Goal: Task Accomplishment & Management: Manage account settings

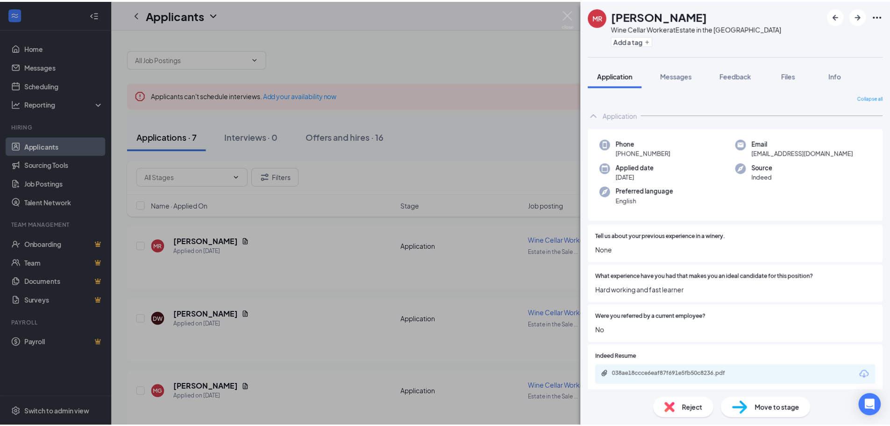
scroll to position [64, 0]
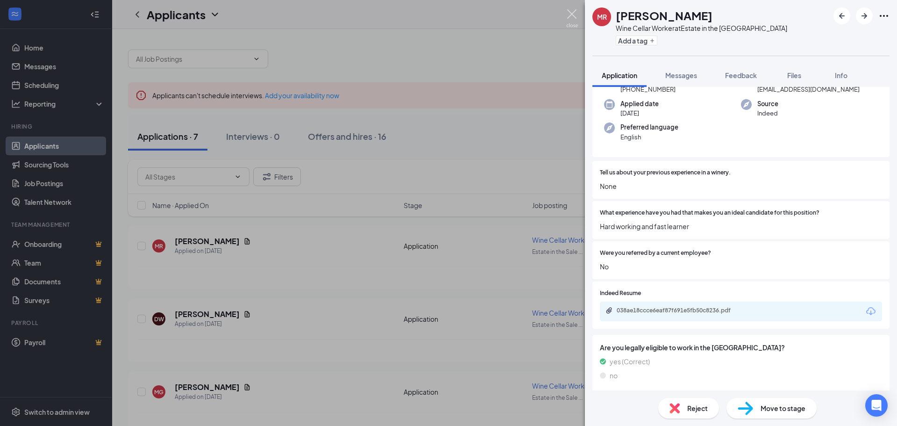
click at [568, 15] on img at bounding box center [572, 18] width 12 height 18
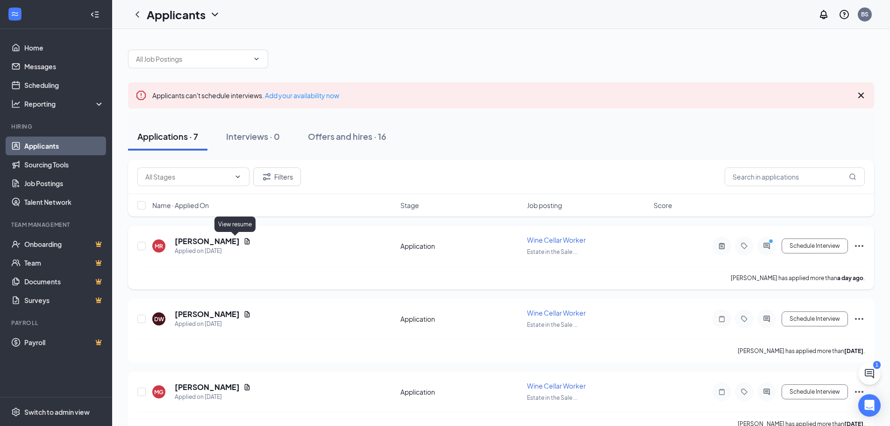
click at [245, 243] on icon "Document" at bounding box center [247, 241] width 5 height 6
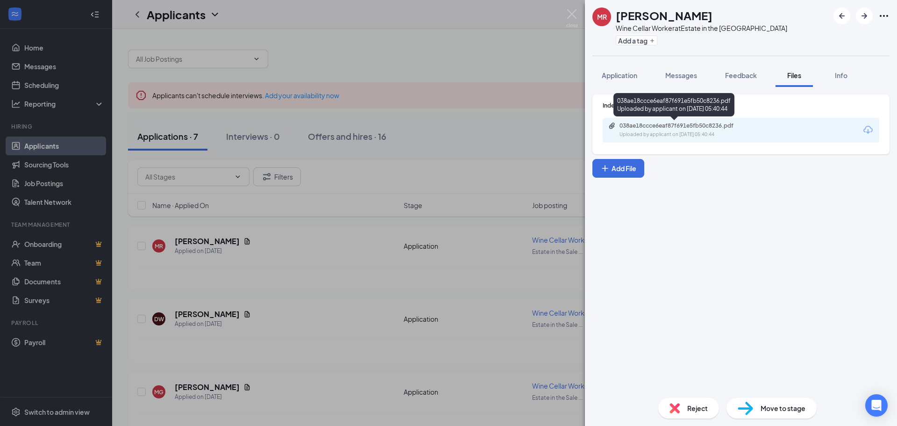
click at [750, 129] on div "038ae18ccce6eaf87f691e5fb50c8236.pdf Uploaded by applicant on [DATE] 05:40:44" at bounding box center [683, 130] width 151 height 16
click at [463, 114] on div "[PERSON_NAME] Wine Cellar Worker at Estate in the [GEOGRAPHIC_DATA] Add a tag A…" at bounding box center [448, 213] width 897 height 426
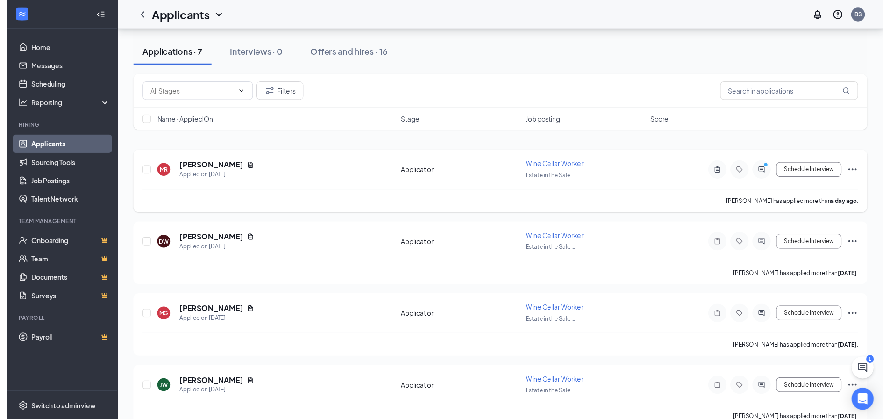
scroll to position [140, 0]
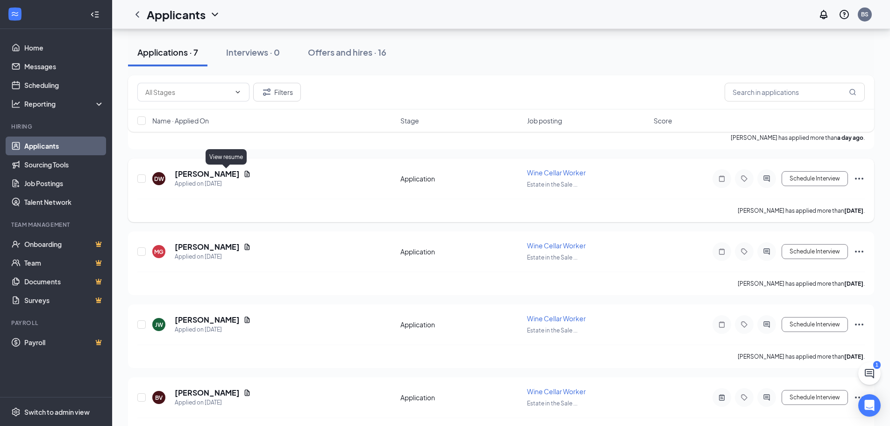
click at [245, 174] on icon "Document" at bounding box center [247, 174] width 5 height 6
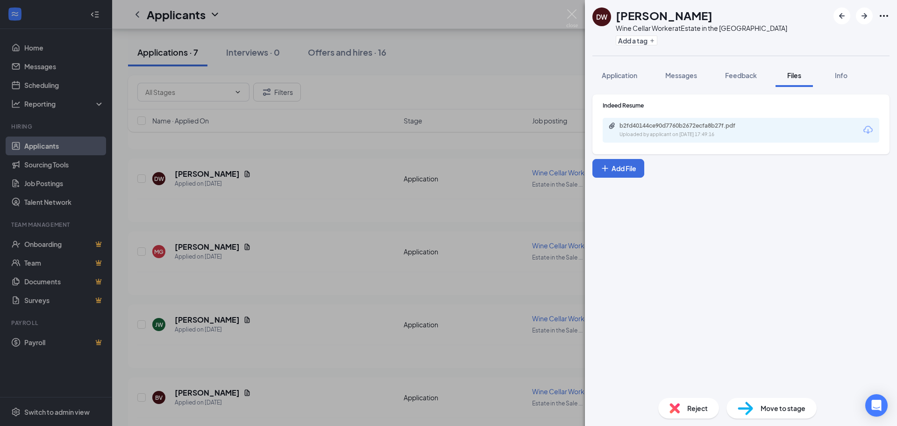
click at [671, 138] on div "Uploaded by applicant on [DATE] 17:49:16" at bounding box center [690, 134] width 140 height 7
click at [569, 12] on img at bounding box center [572, 18] width 12 height 18
